Goal: Information Seeking & Learning: Find specific page/section

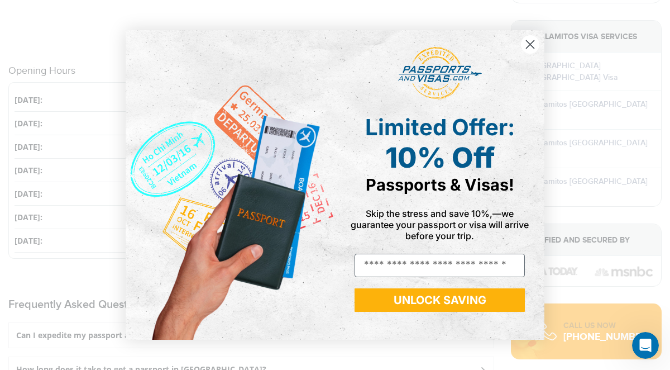
click at [531, 42] on circle "Close dialog" at bounding box center [530, 44] width 18 height 18
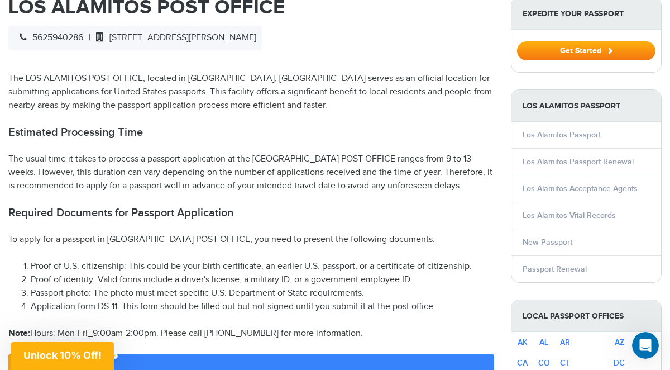
scroll to position [334, 0]
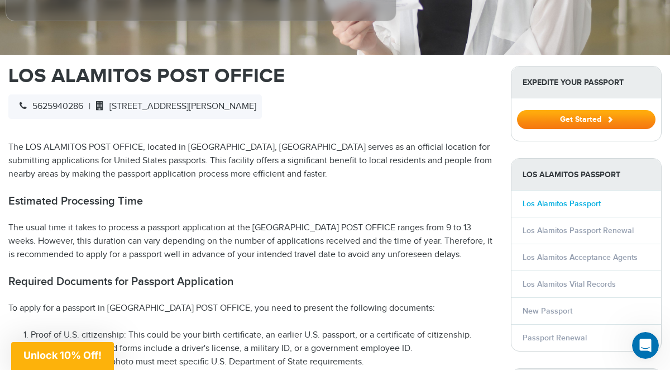
click at [568, 203] on link "Los Alamitos Passport" at bounding box center [562, 203] width 78 height 9
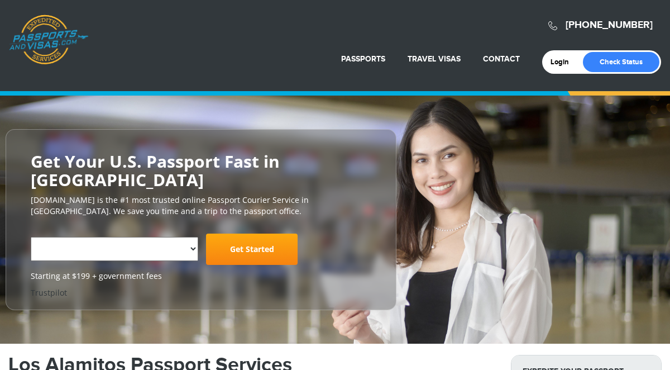
select select "**********"
